Goal: Task Accomplishment & Management: Manage account settings

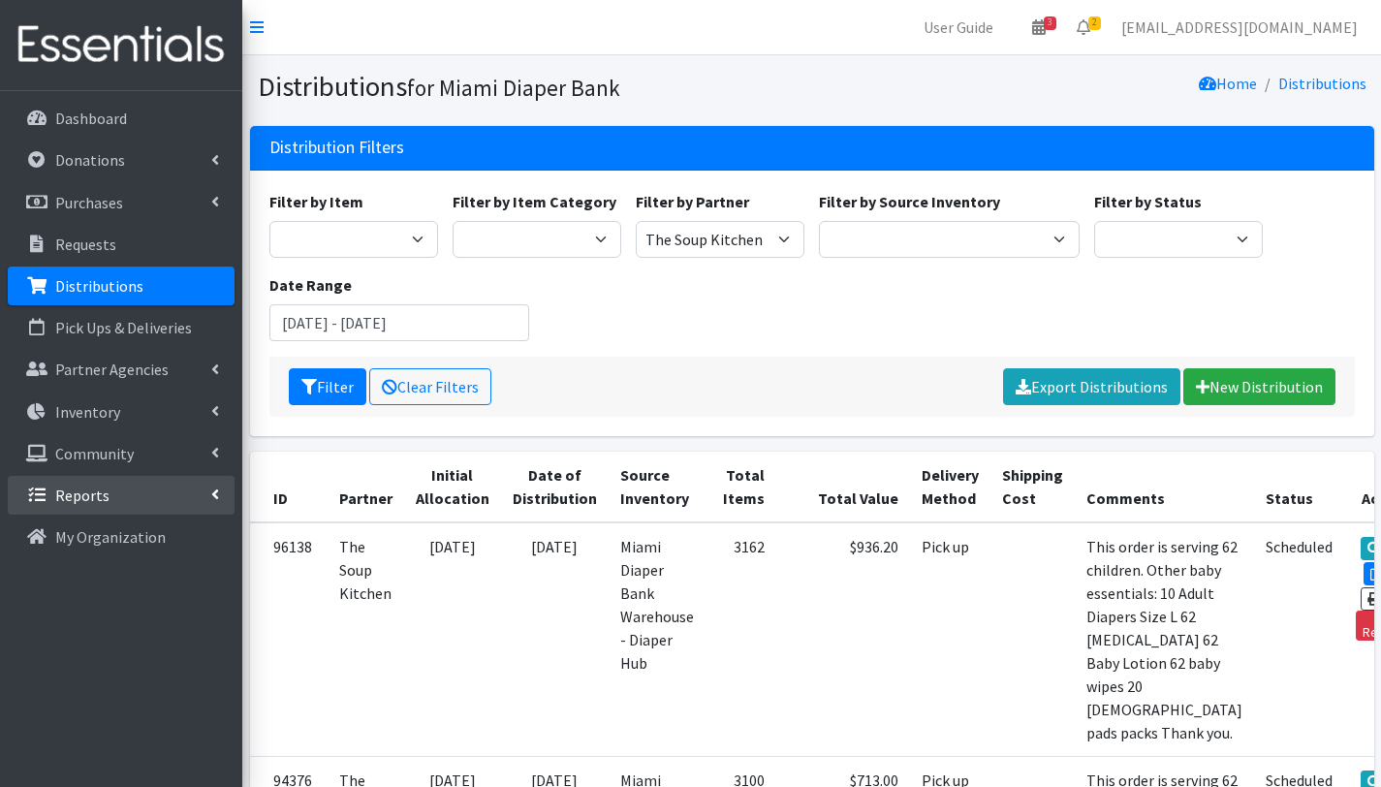
scroll to position [274, 0]
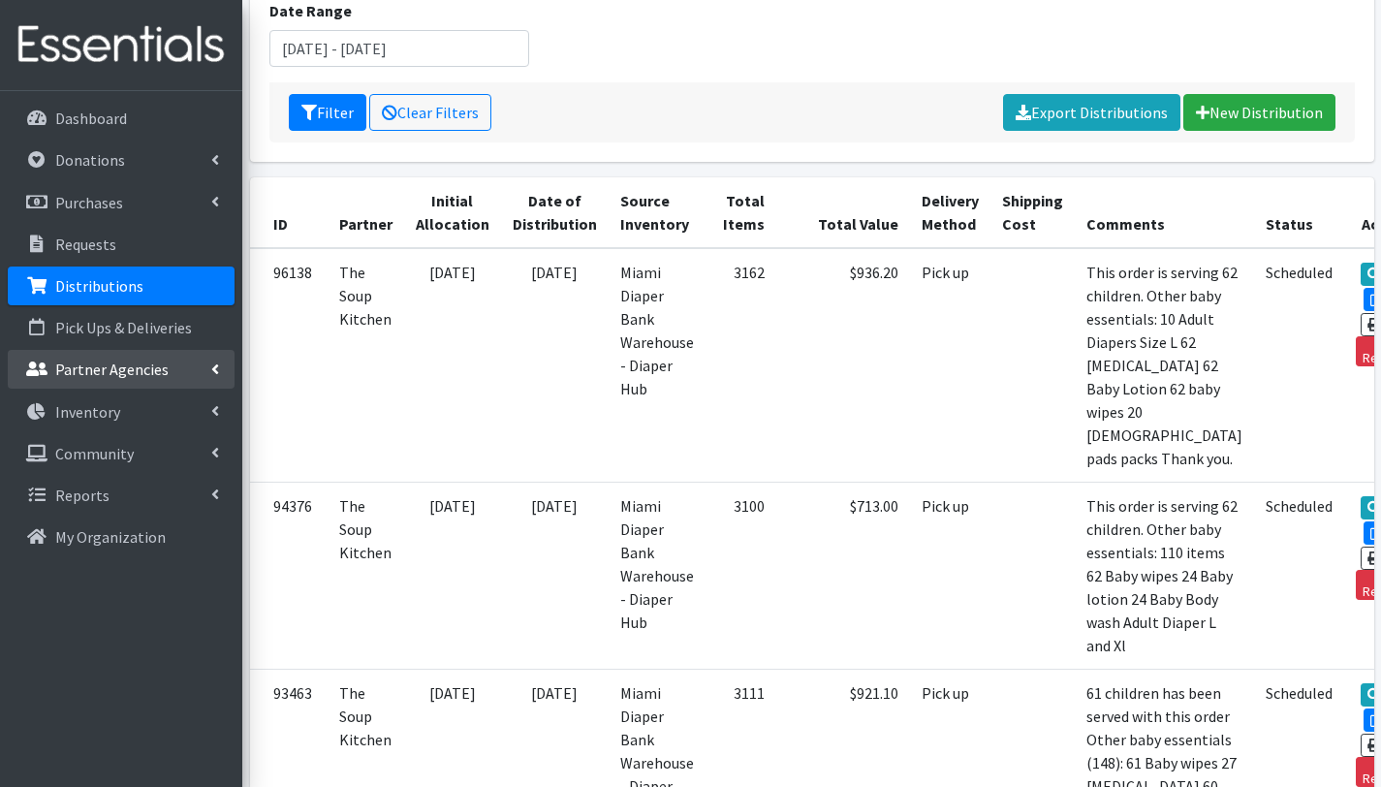
click at [110, 372] on p "Partner Agencies" at bounding box center [111, 368] width 113 height 19
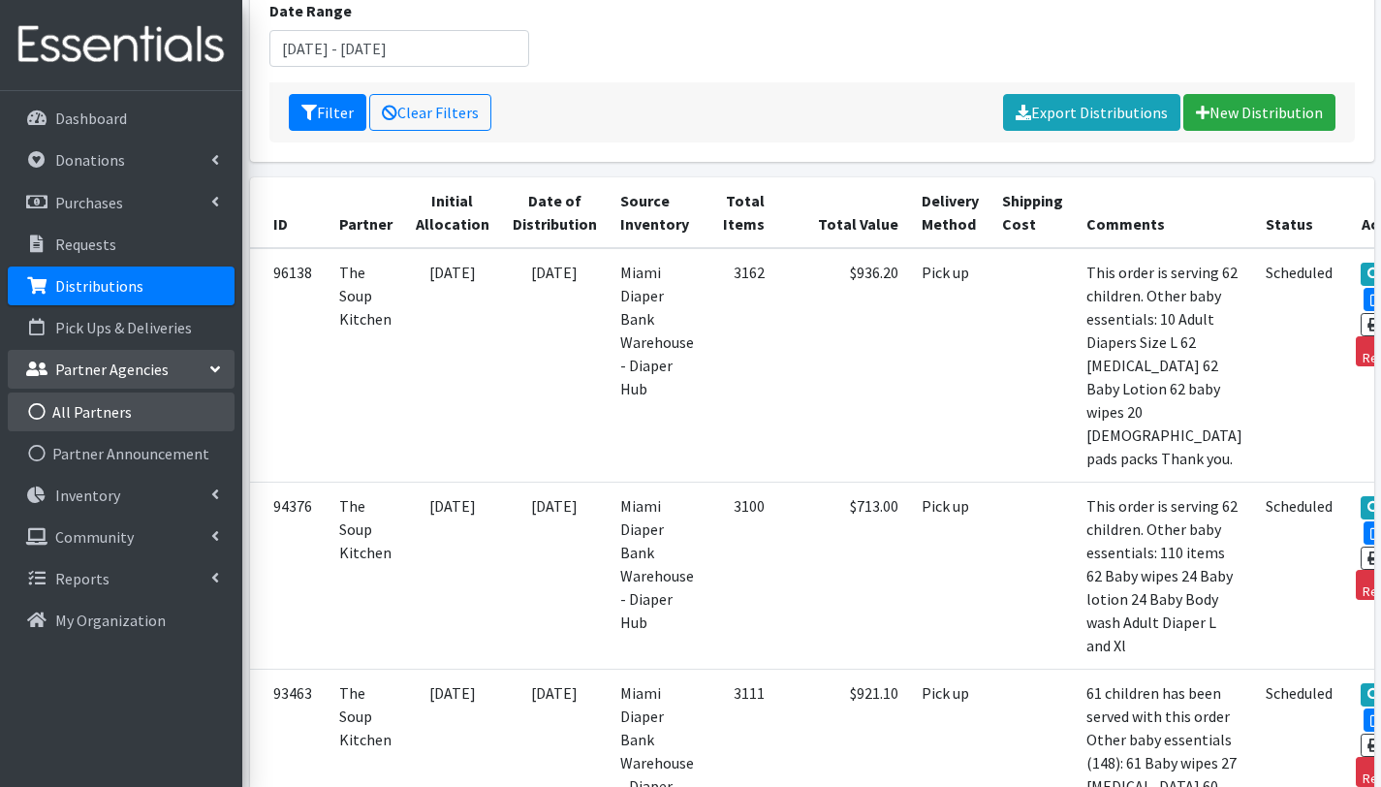
click at [108, 408] on link "All Partners" at bounding box center [121, 411] width 227 height 39
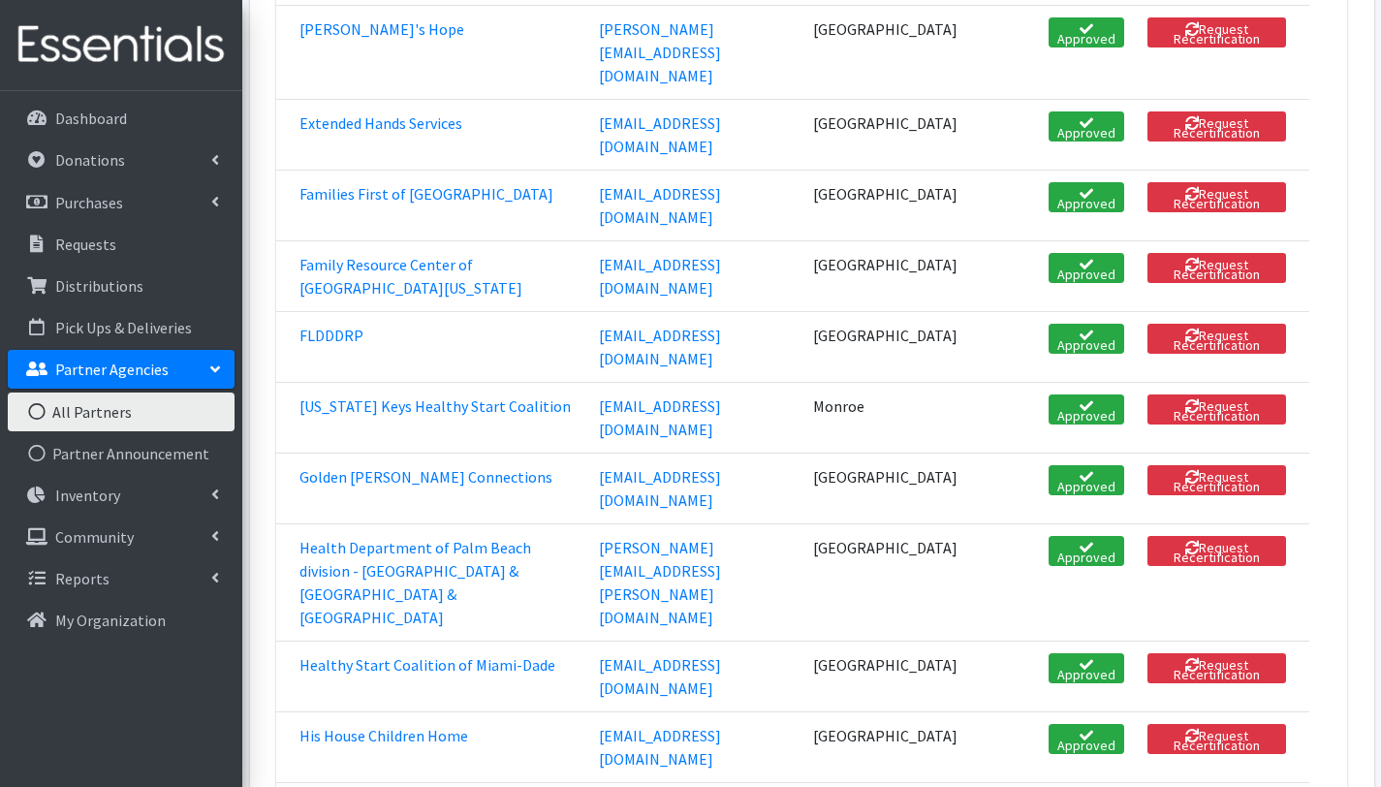
scroll to position [1834, 0]
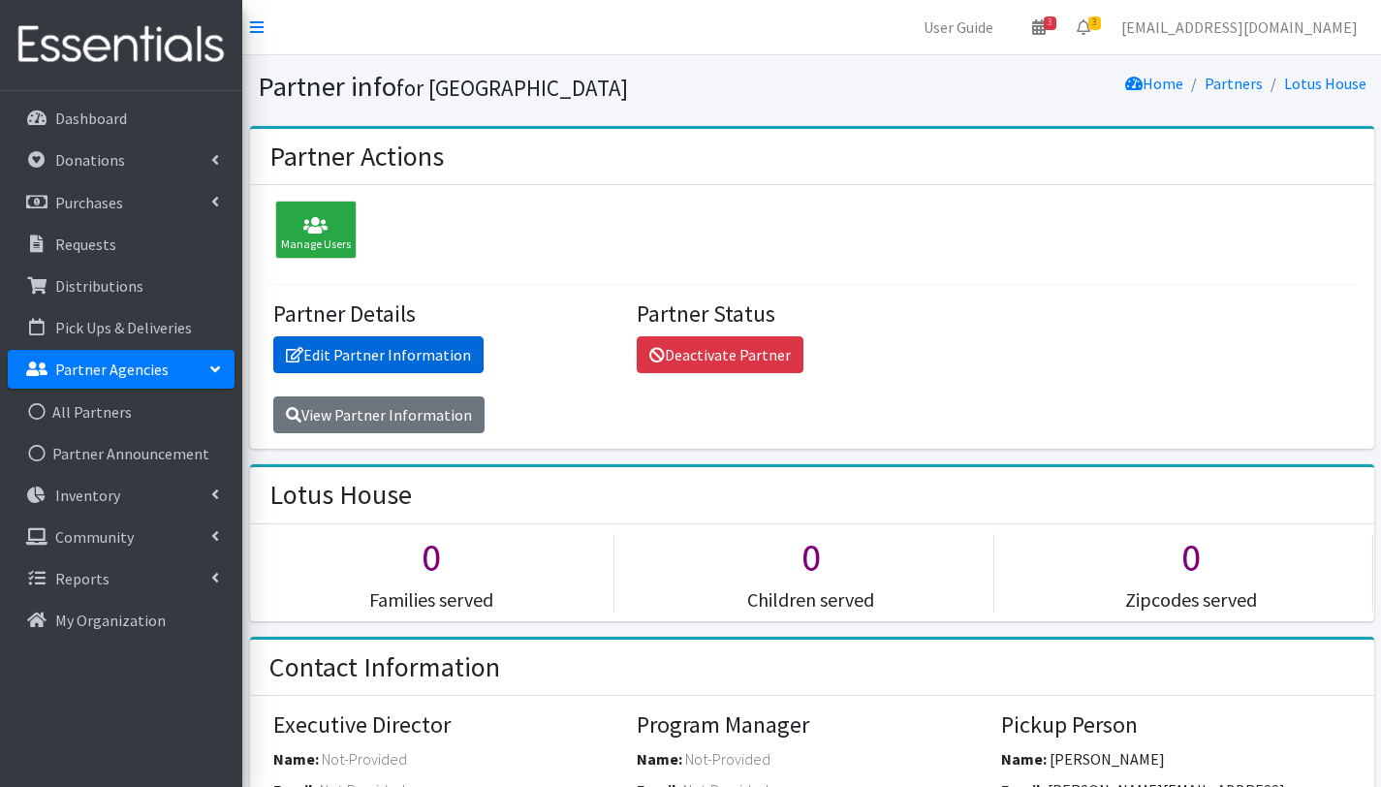
click at [404, 356] on link "Edit Partner Information" at bounding box center [378, 354] width 210 height 37
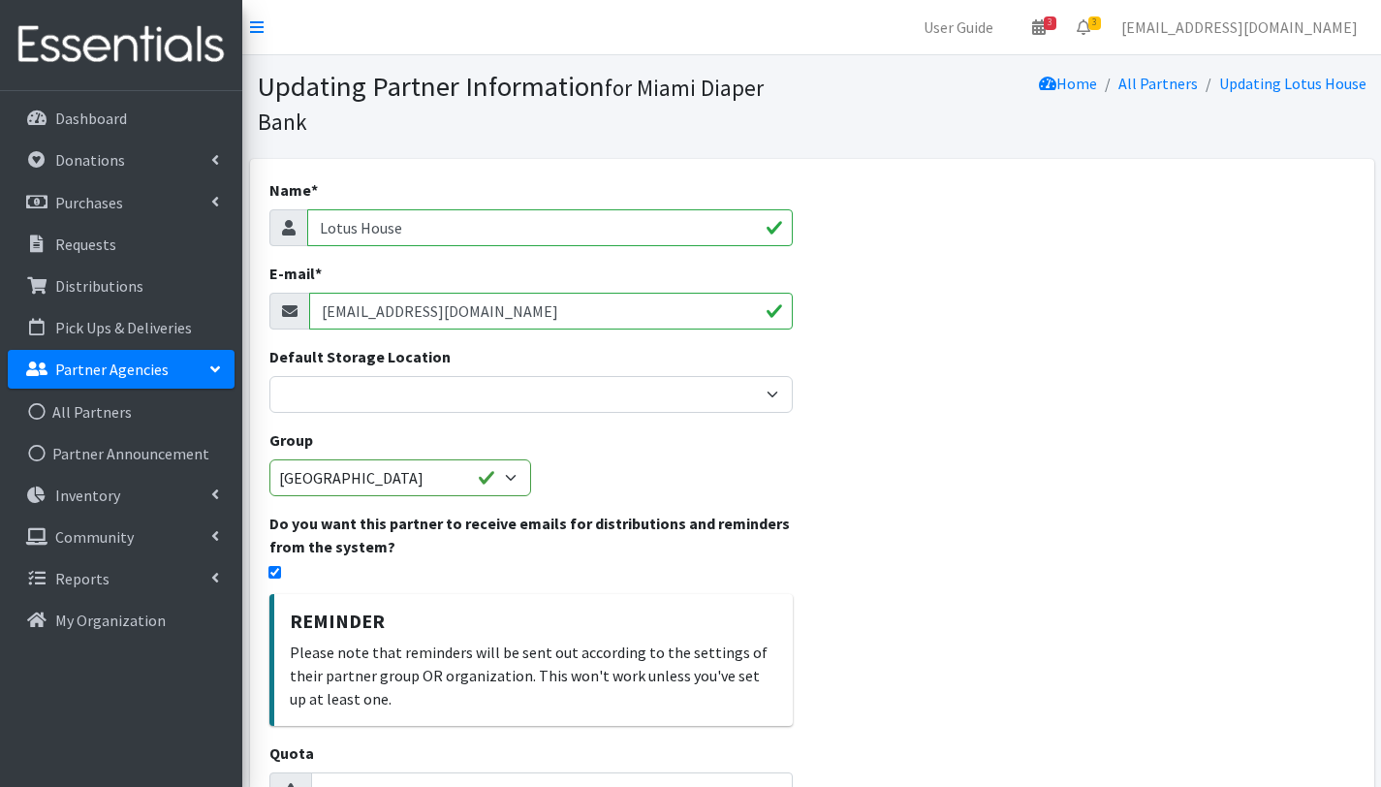
drag, startPoint x: 484, startPoint y: 307, endPoint x: 307, endPoint y: 305, distance: 176.4
click at [307, 305] on div "[EMAIL_ADDRESS][DOMAIN_NAME]" at bounding box center [530, 311] width 523 height 37
paste input "love"
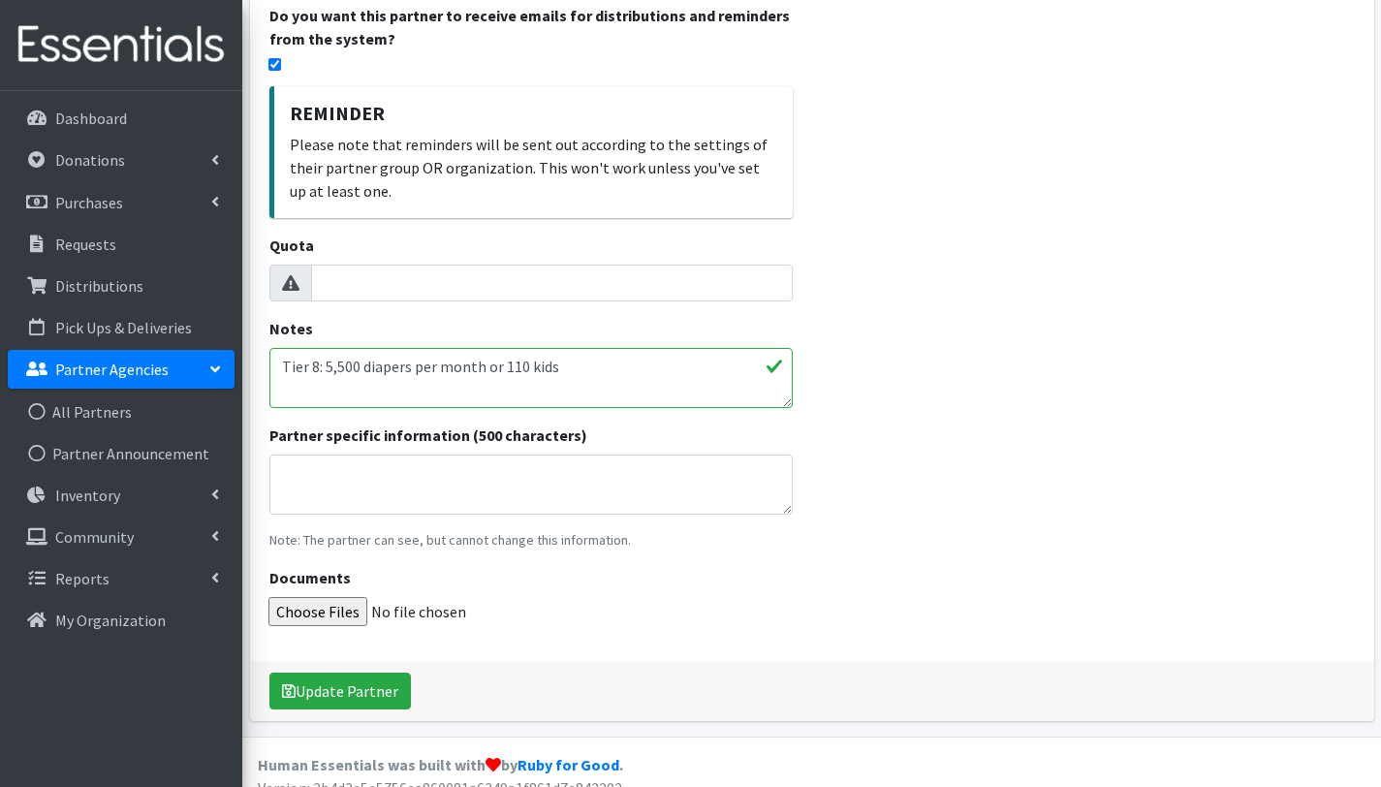
scroll to position [530, 0]
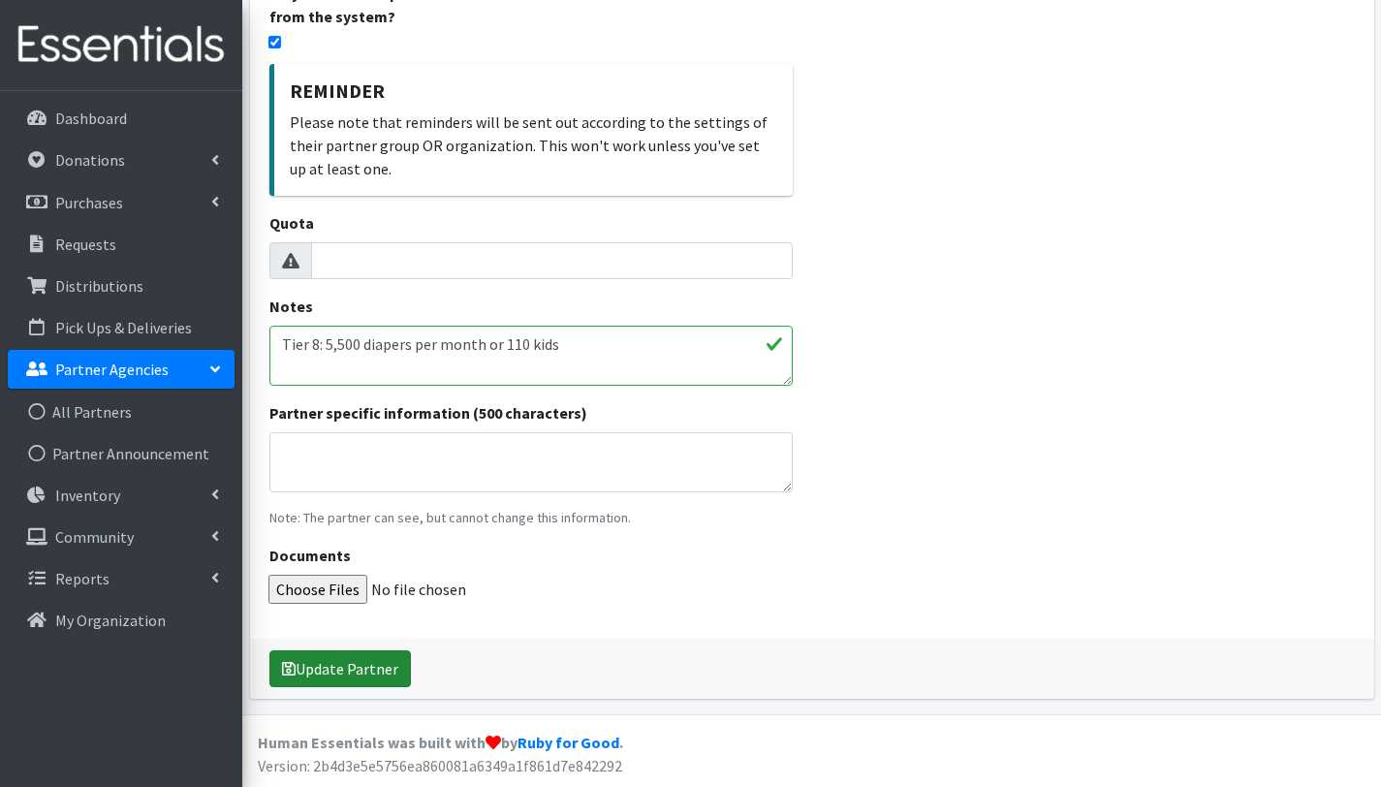
type input "love@lotushouse.org"
click at [352, 666] on button "Update Partner" at bounding box center [339, 668] width 141 height 37
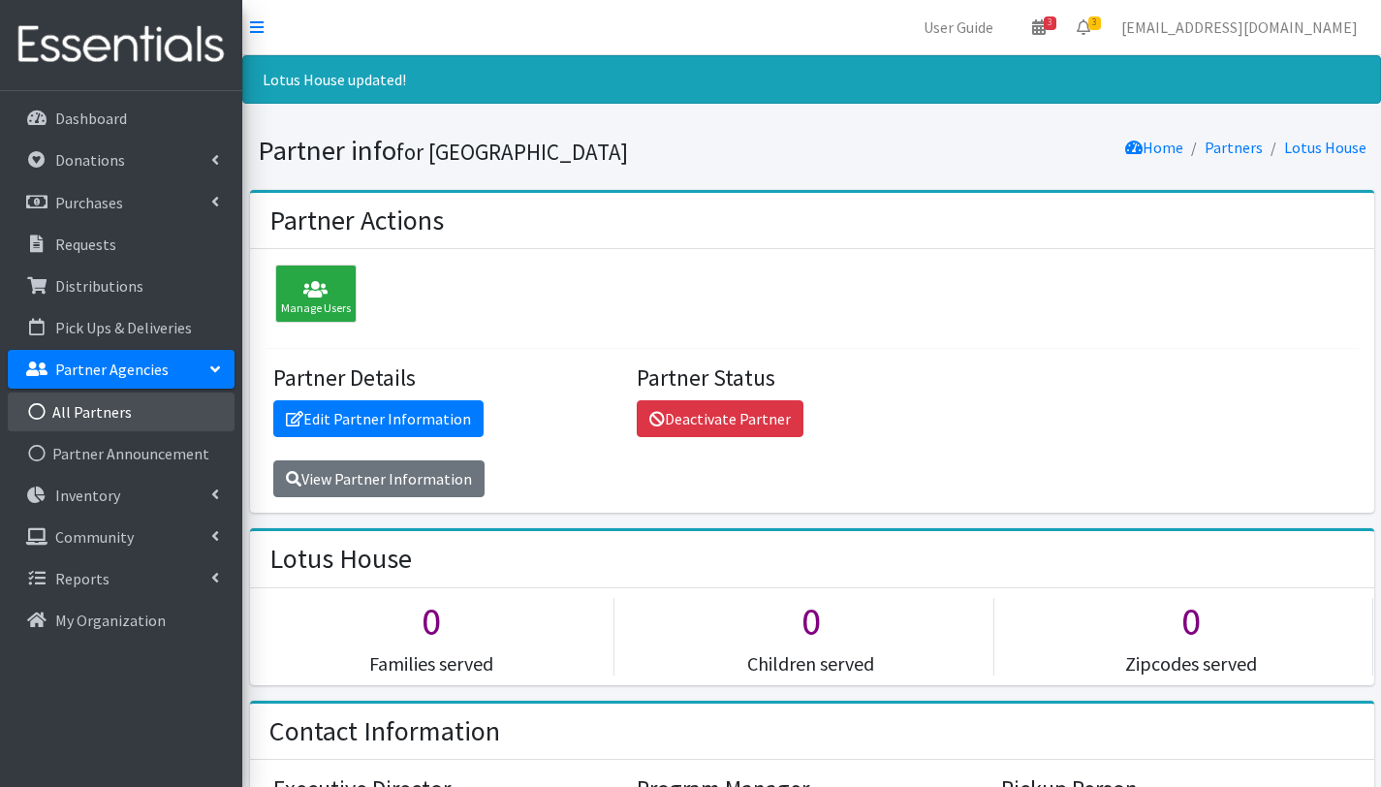
click at [111, 408] on link "All Partners" at bounding box center [121, 411] width 227 height 39
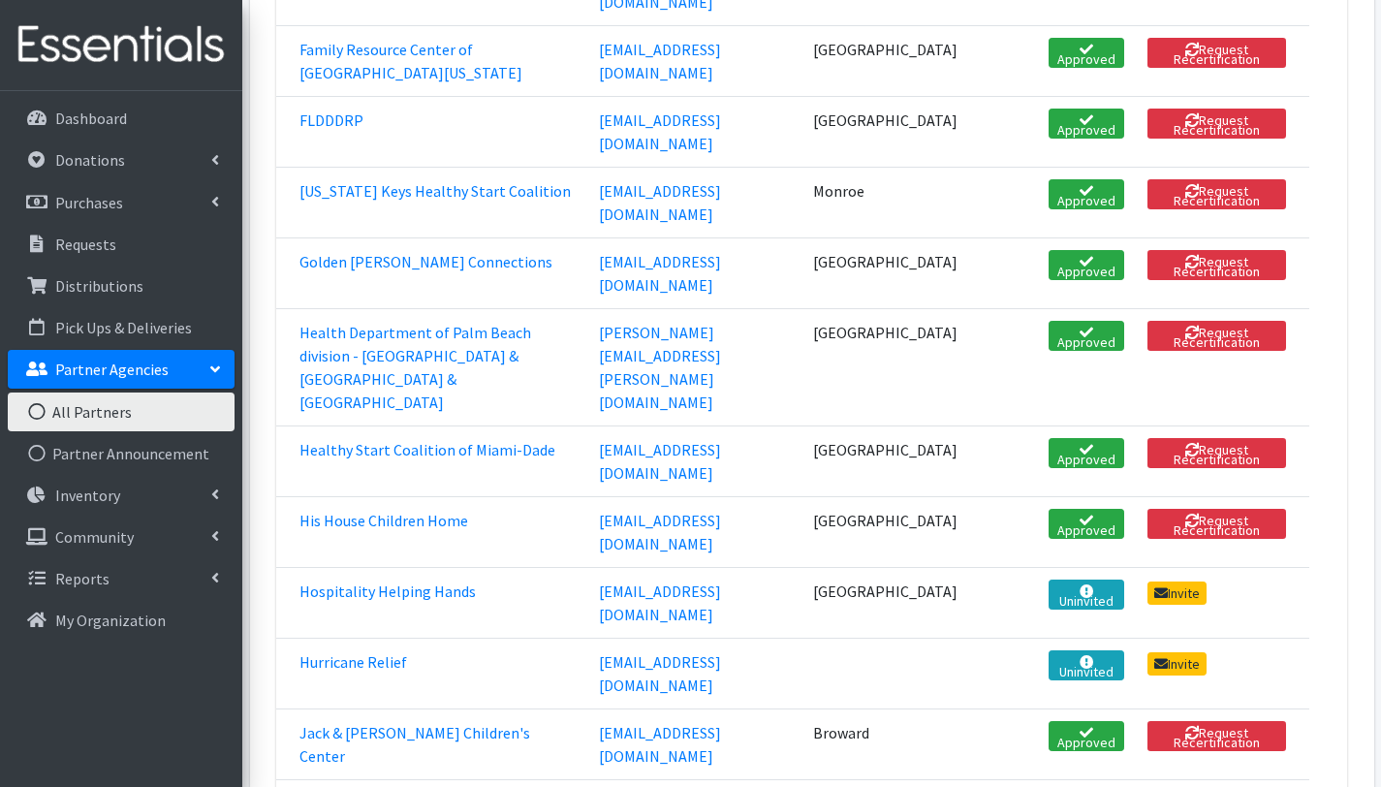
scroll to position [1881, 0]
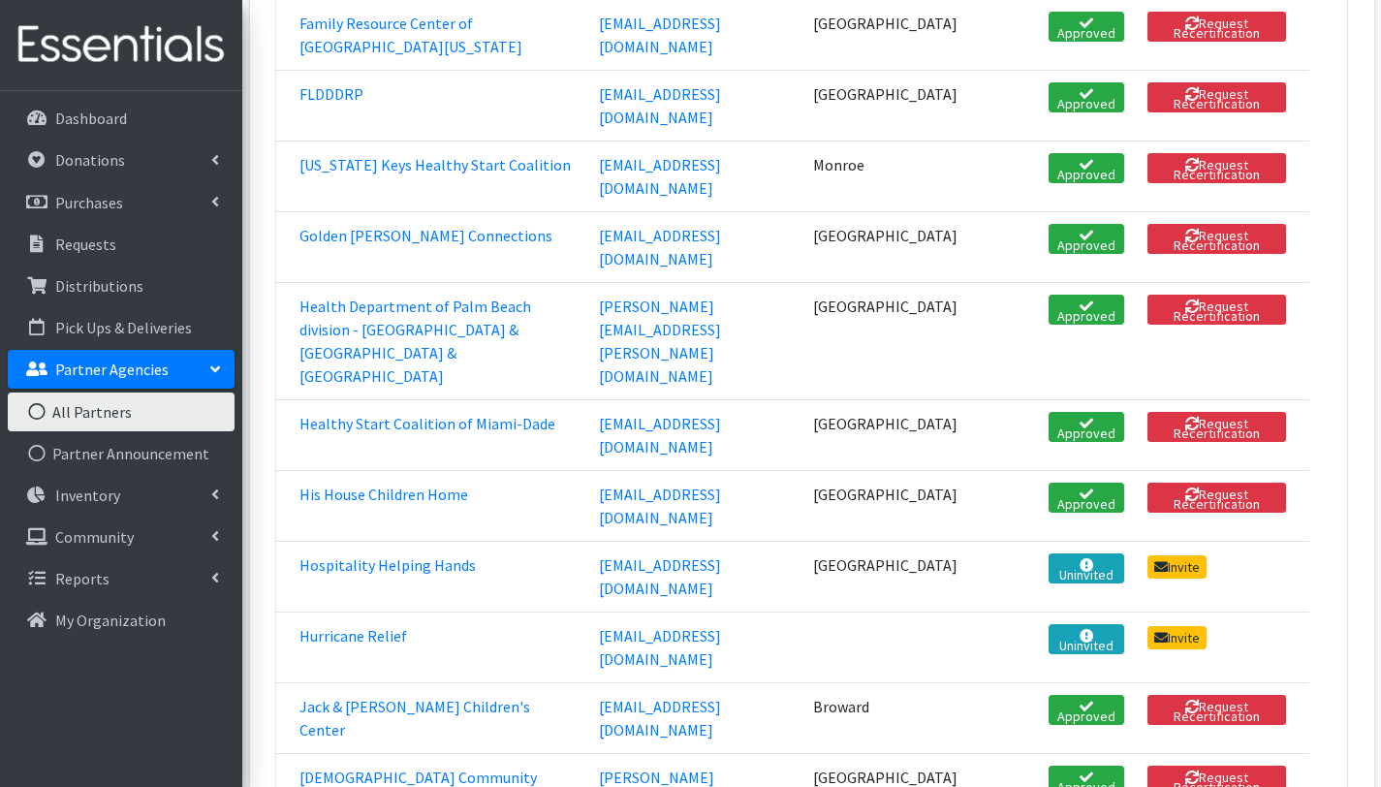
drag, startPoint x: 596, startPoint y: 513, endPoint x: 761, endPoint y: 517, distance: 164.8
copy link "[EMAIL_ADDRESS][DOMAIN_NAME]"
